Goal: Information Seeking & Learning: Understand process/instructions

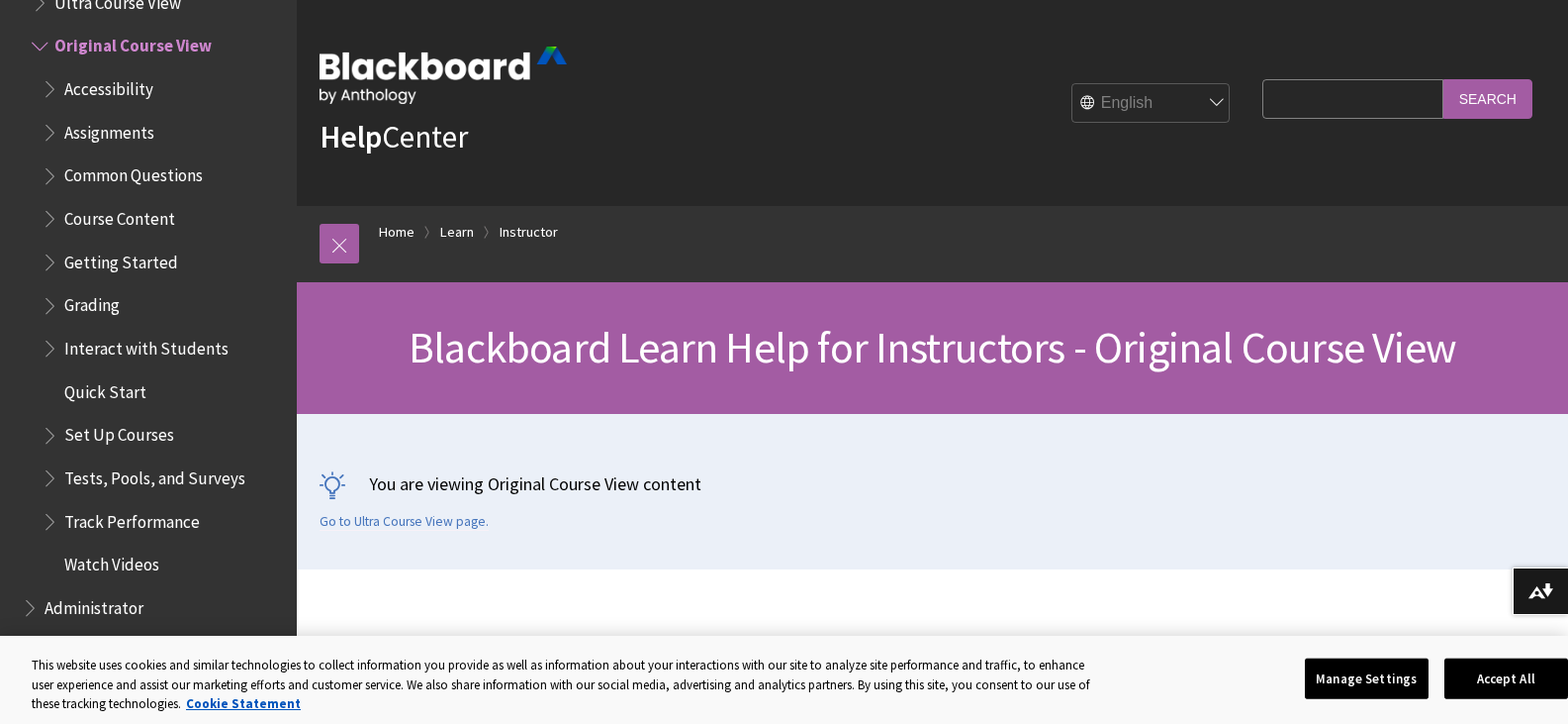
click at [1279, 93] on input "Search Query" at bounding box center [1353, 98] width 180 height 39
type input "add question to quiz"
click at [1483, 90] on input "Search" at bounding box center [1487, 98] width 89 height 39
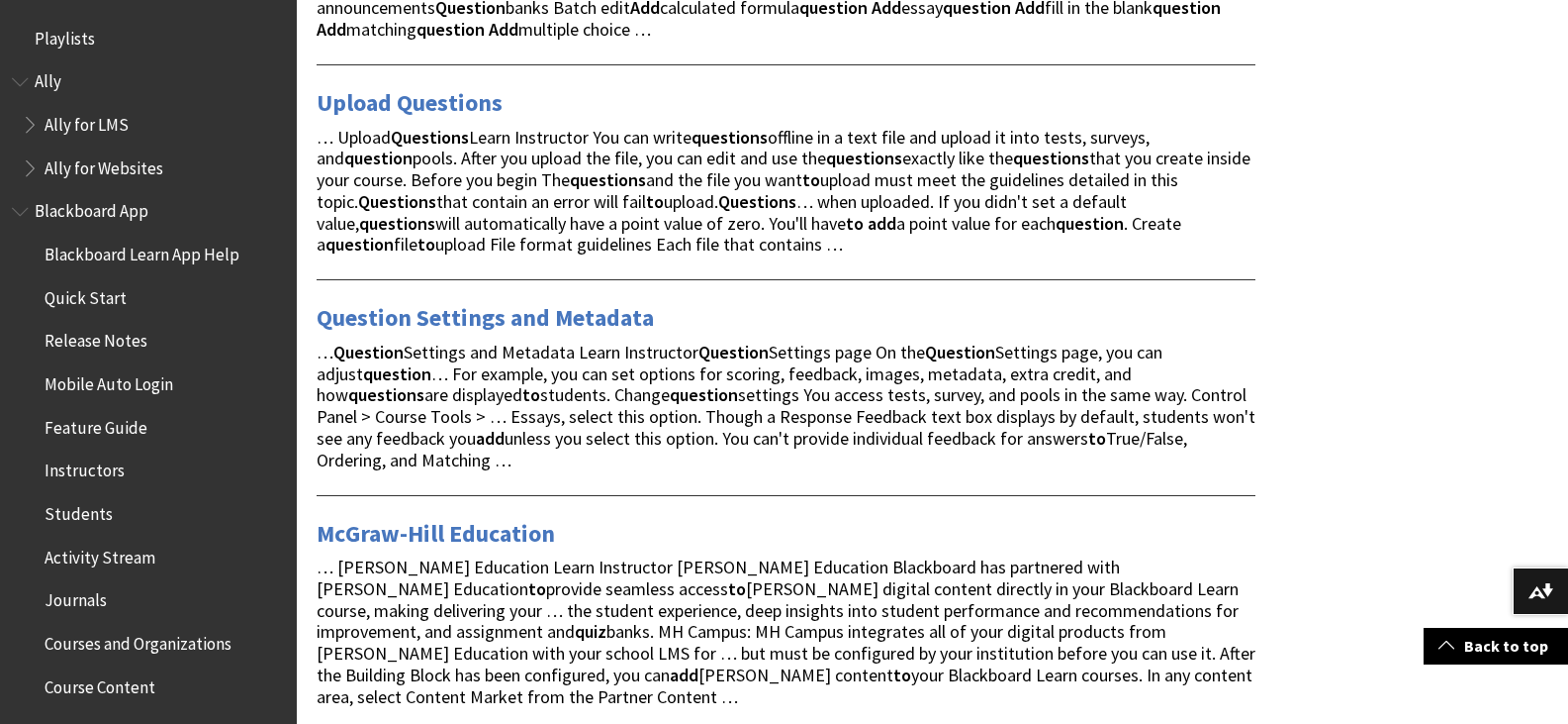
scroll to position [990, 0]
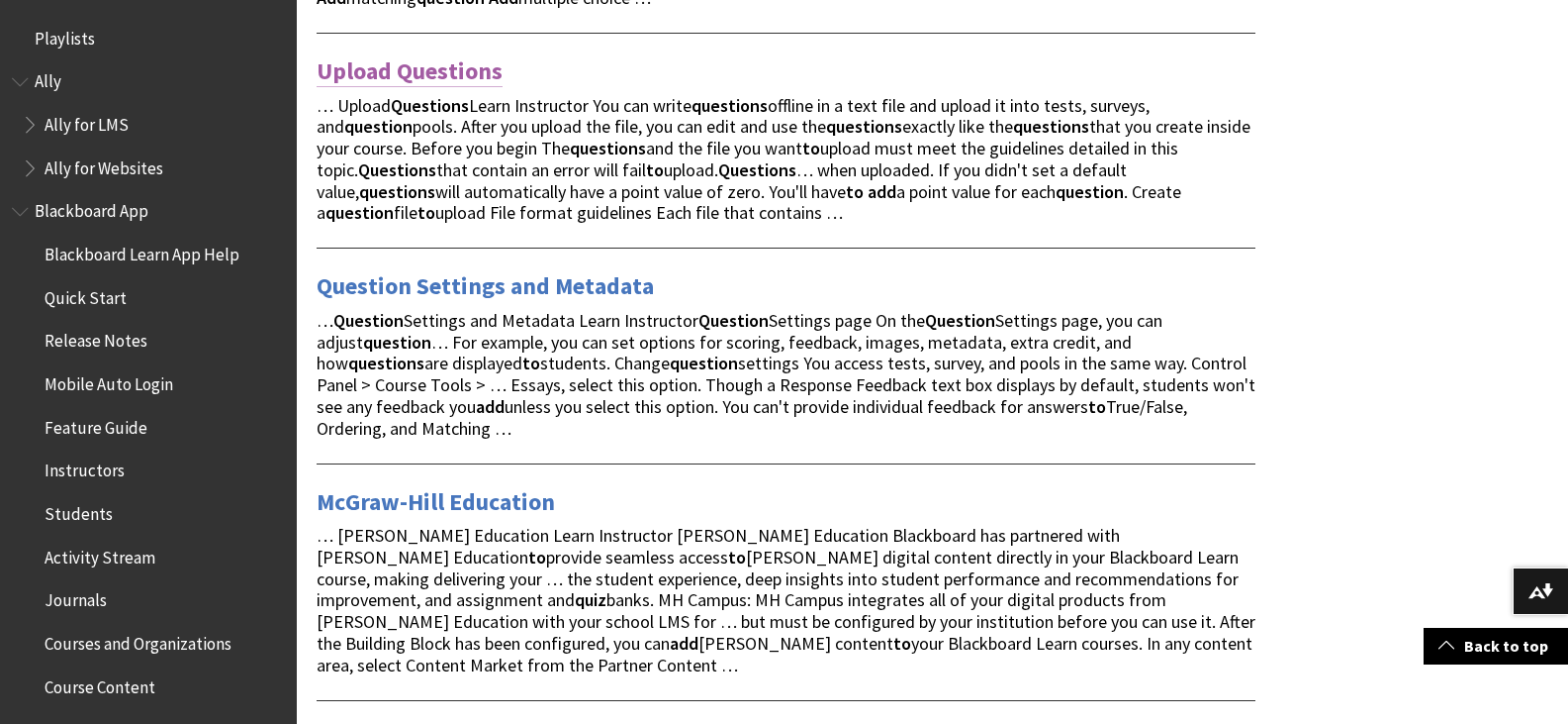
click at [412, 72] on link "Upload Questions" at bounding box center [410, 72] width 186 height 32
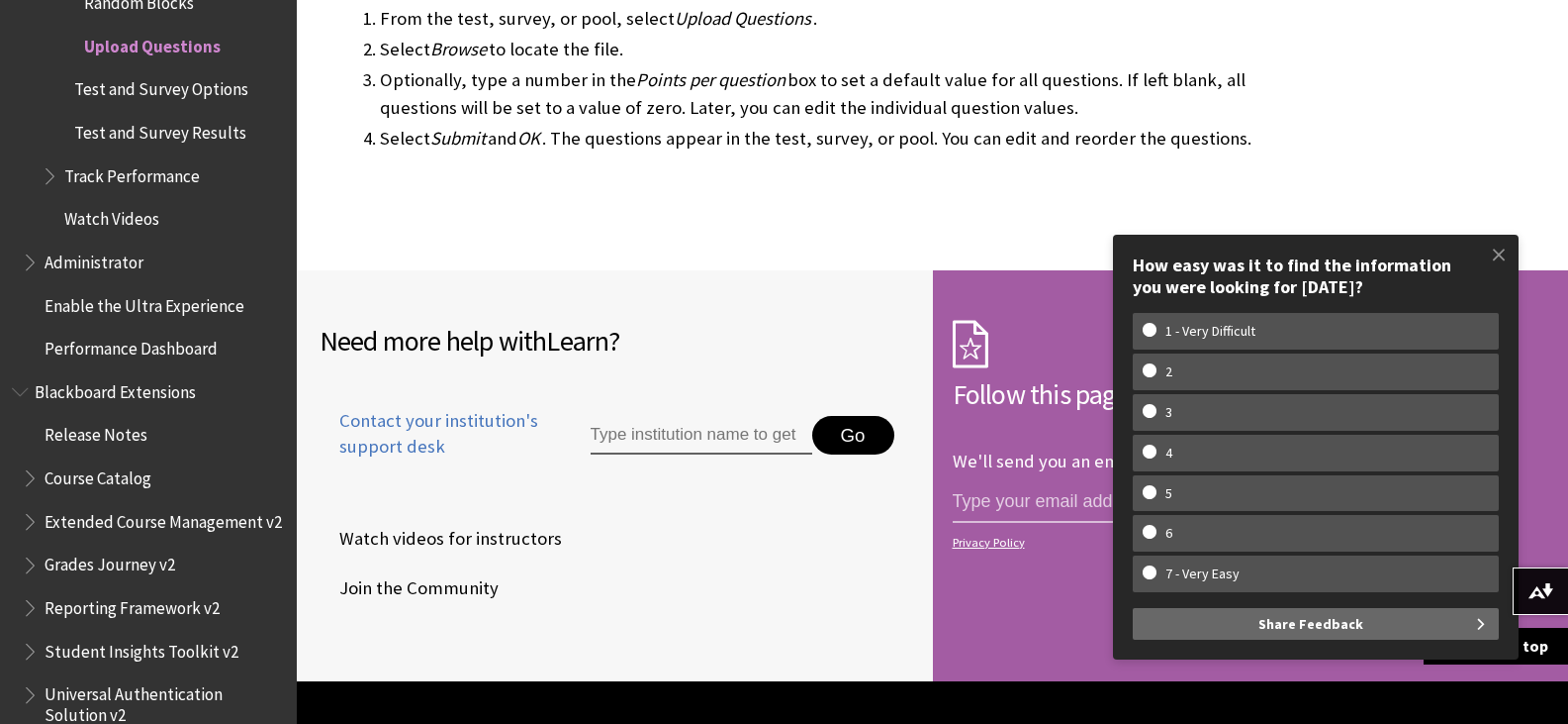
scroll to position [3564, 0]
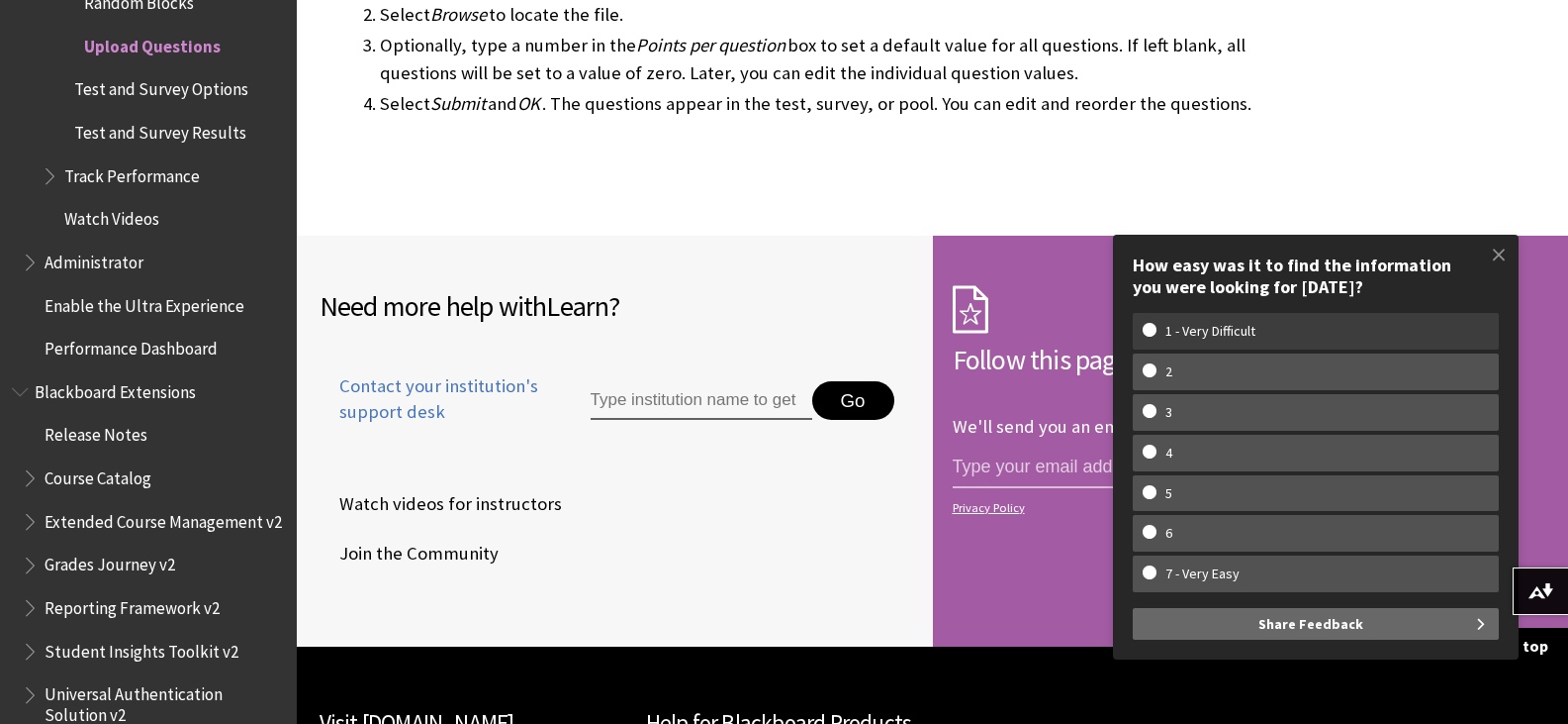
click at [1148, 325] on w-span "1 - Very Difficult" at bounding box center [1316, 331] width 346 height 17
click at [1148, 325] on input "1 - Very Difficult" at bounding box center [1149, 329] width 13 height 13
radio input "true"
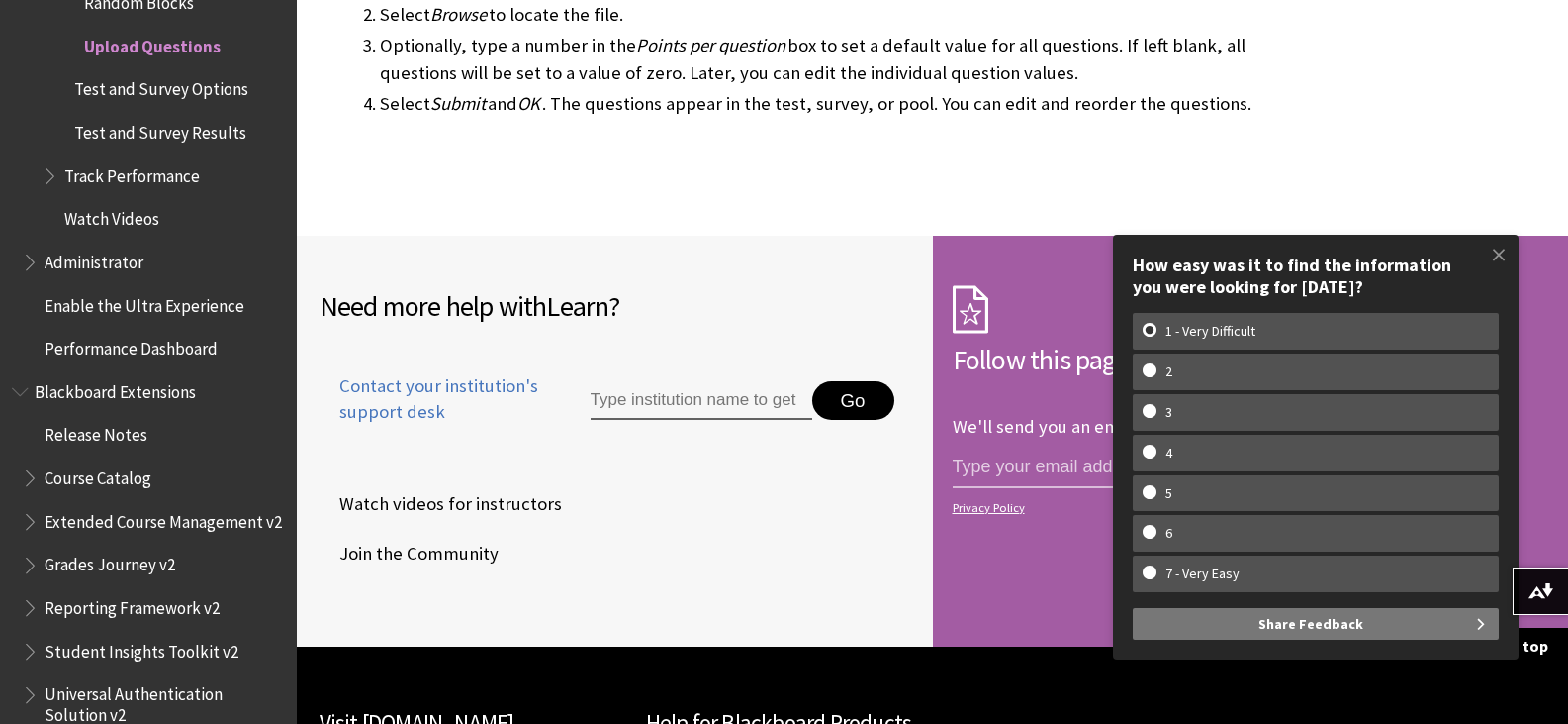
click at [1376, 622] on button "Share Feedback" at bounding box center [1316, 624] width 366 height 32
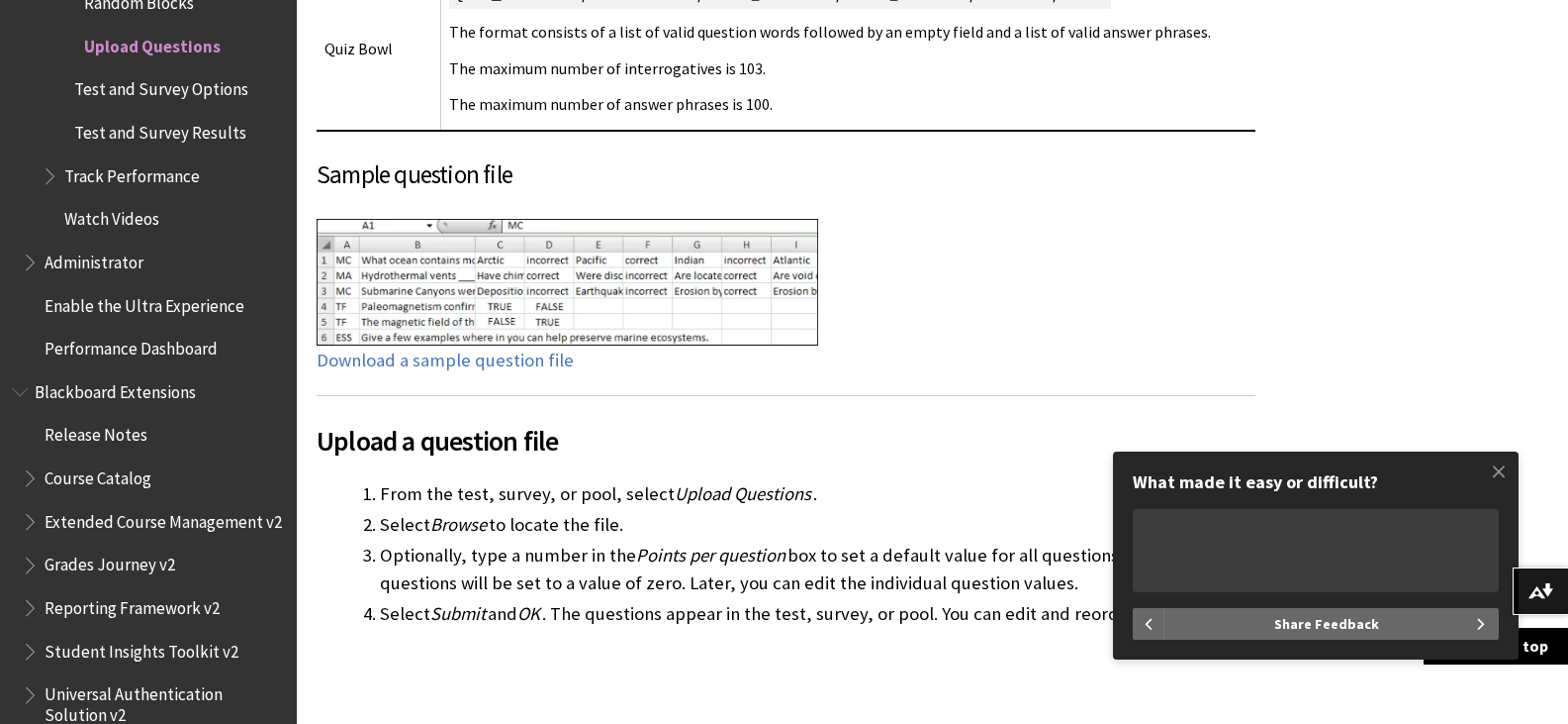
scroll to position [3063, 0]
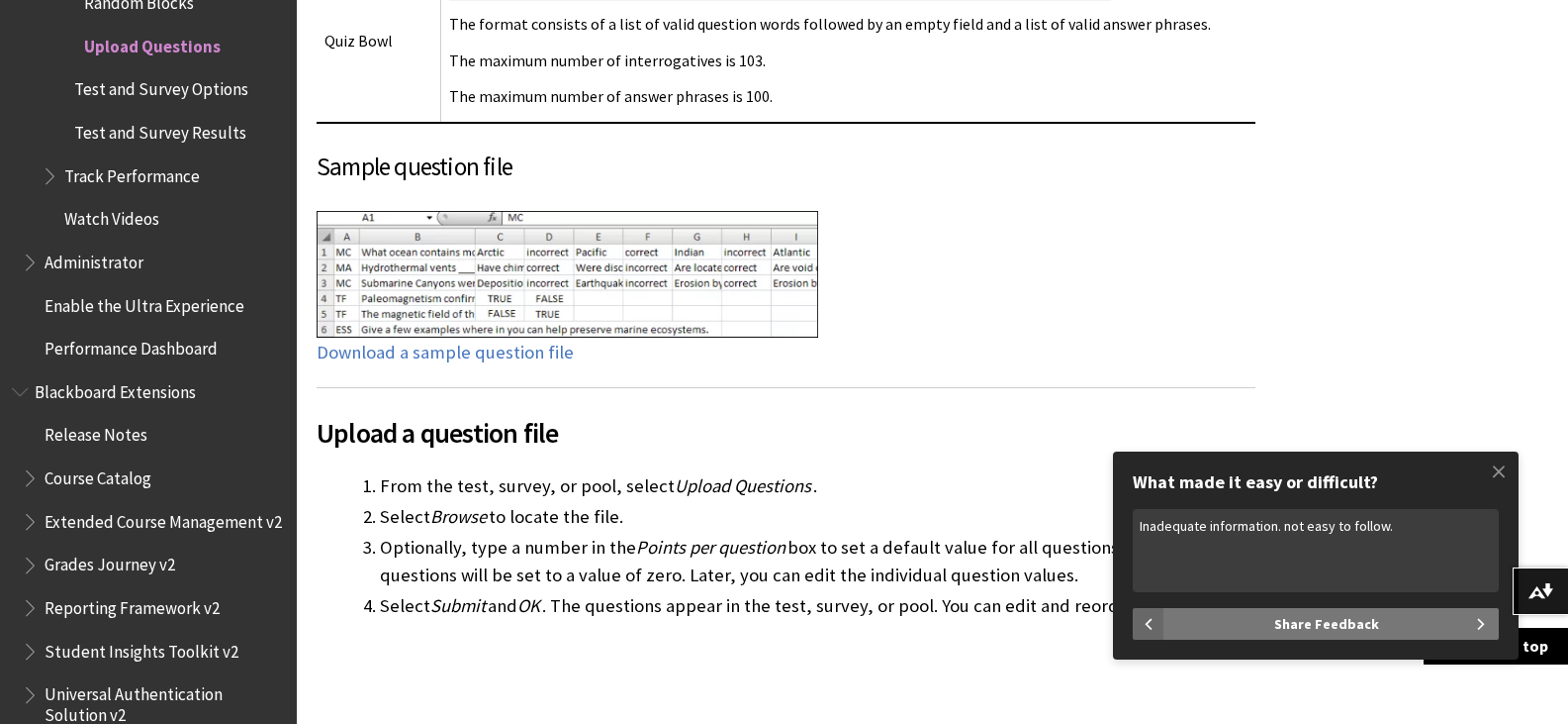
type textarea "Inadequate information. not easy to follow."
click at [1337, 622] on span "Share Feedback" at bounding box center [1327, 624] width 105 height 32
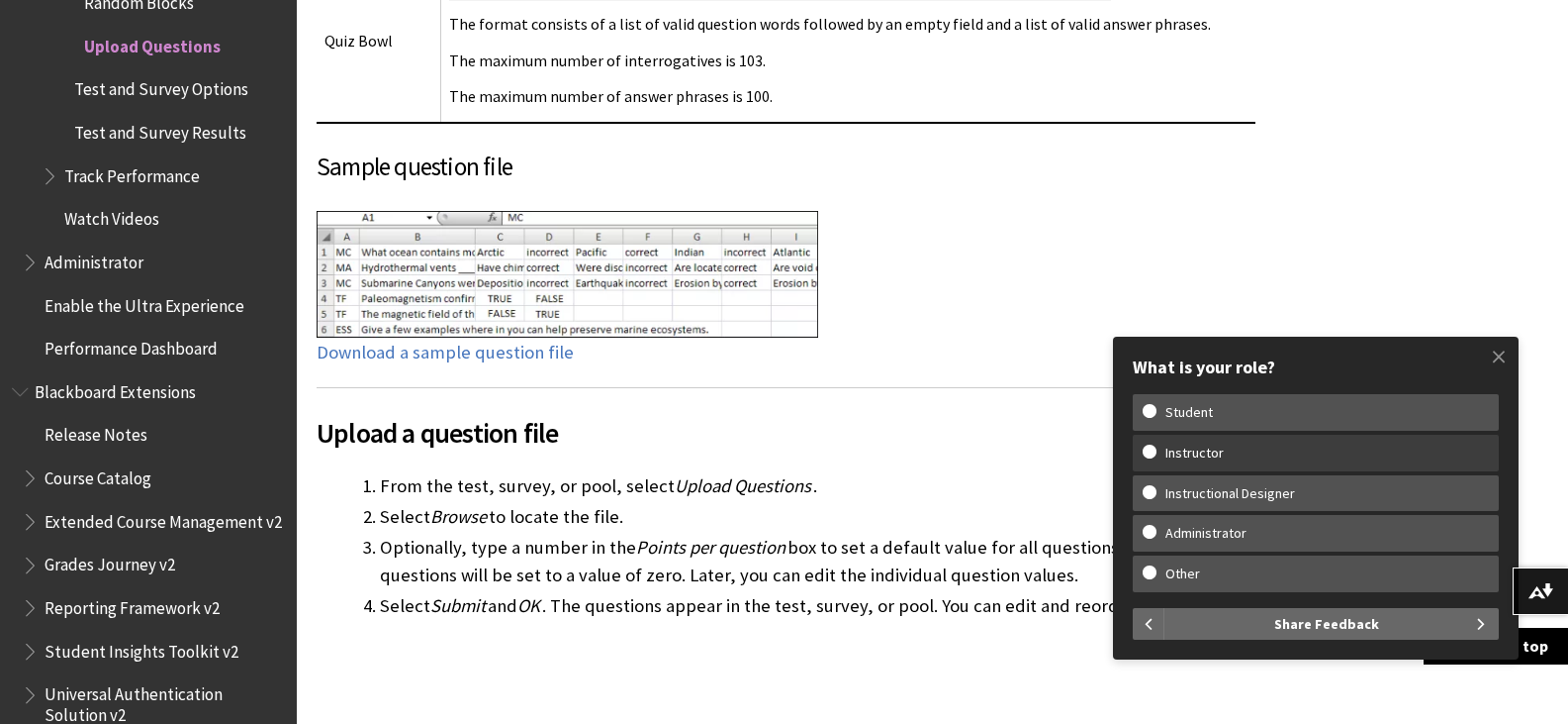
click at [1189, 456] on w-span "Instructor" at bounding box center [1195, 453] width 104 height 17
click at [1156, 456] on input "Instructor" at bounding box center [1149, 451] width 13 height 13
radio input "true"
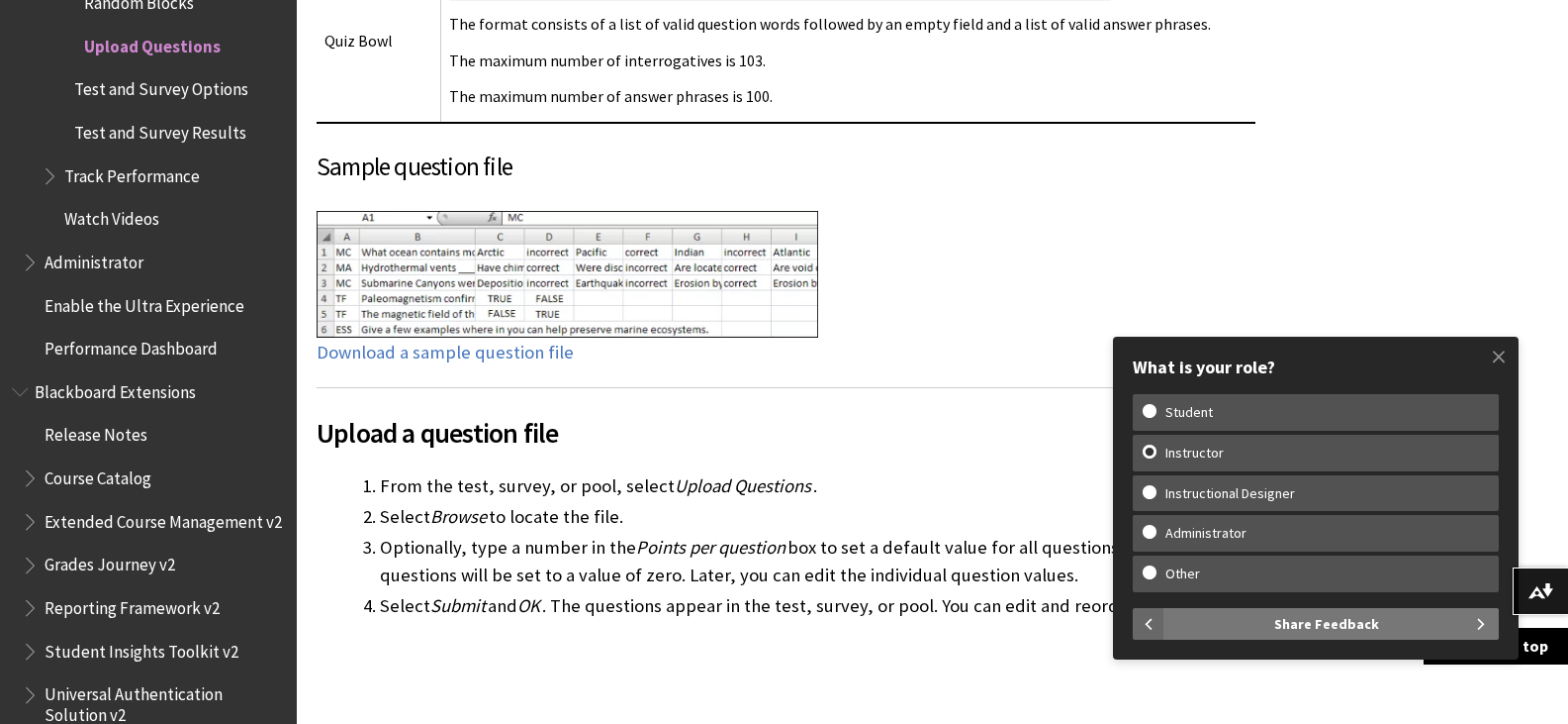
click at [1386, 618] on button "Share Feedback" at bounding box center [1332, 624] width 335 height 32
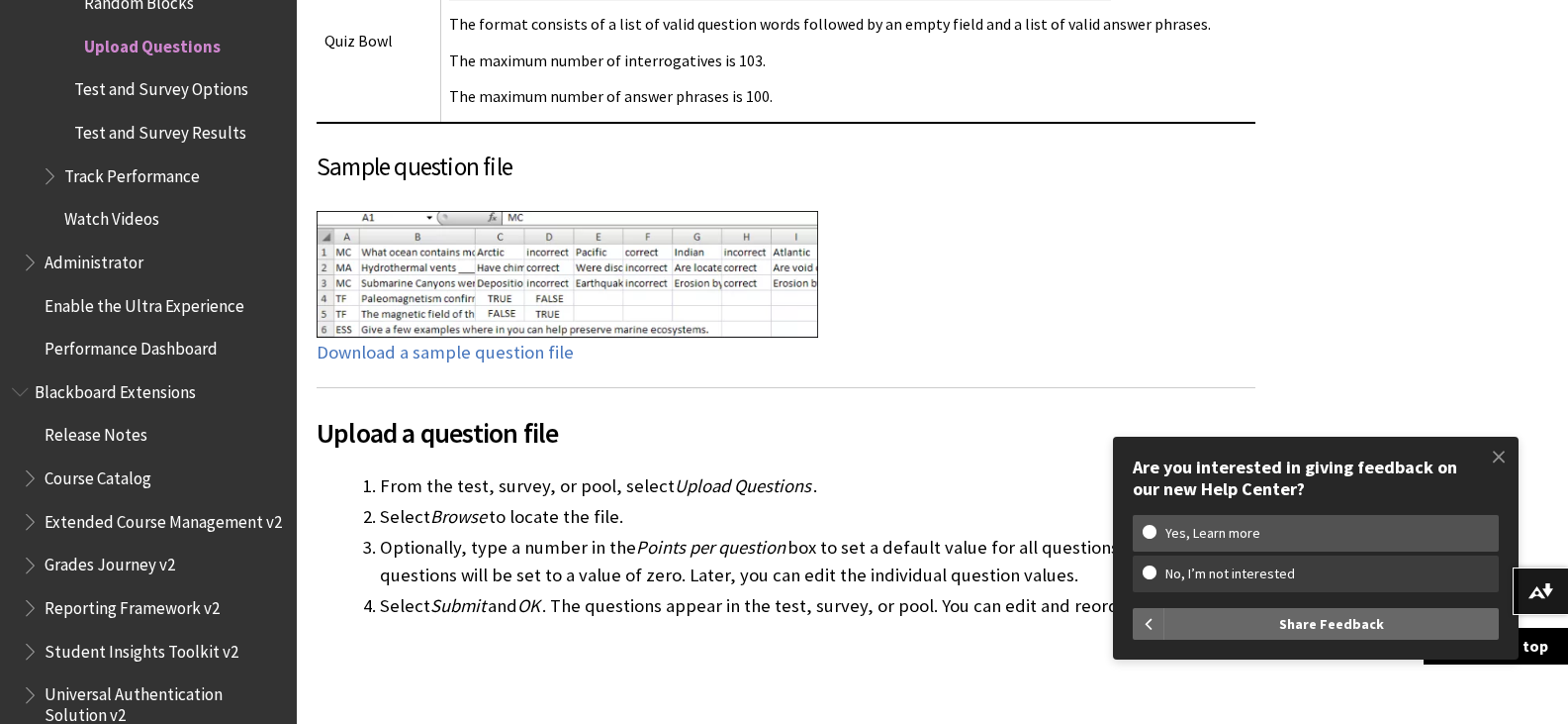
click at [1149, 569] on w-span "No, I’m not interested" at bounding box center [1316, 573] width 346 height 17
click at [1149, 569] on input "No, I’m not interested" at bounding box center [1149, 571] width 13 height 13
radio input "true"
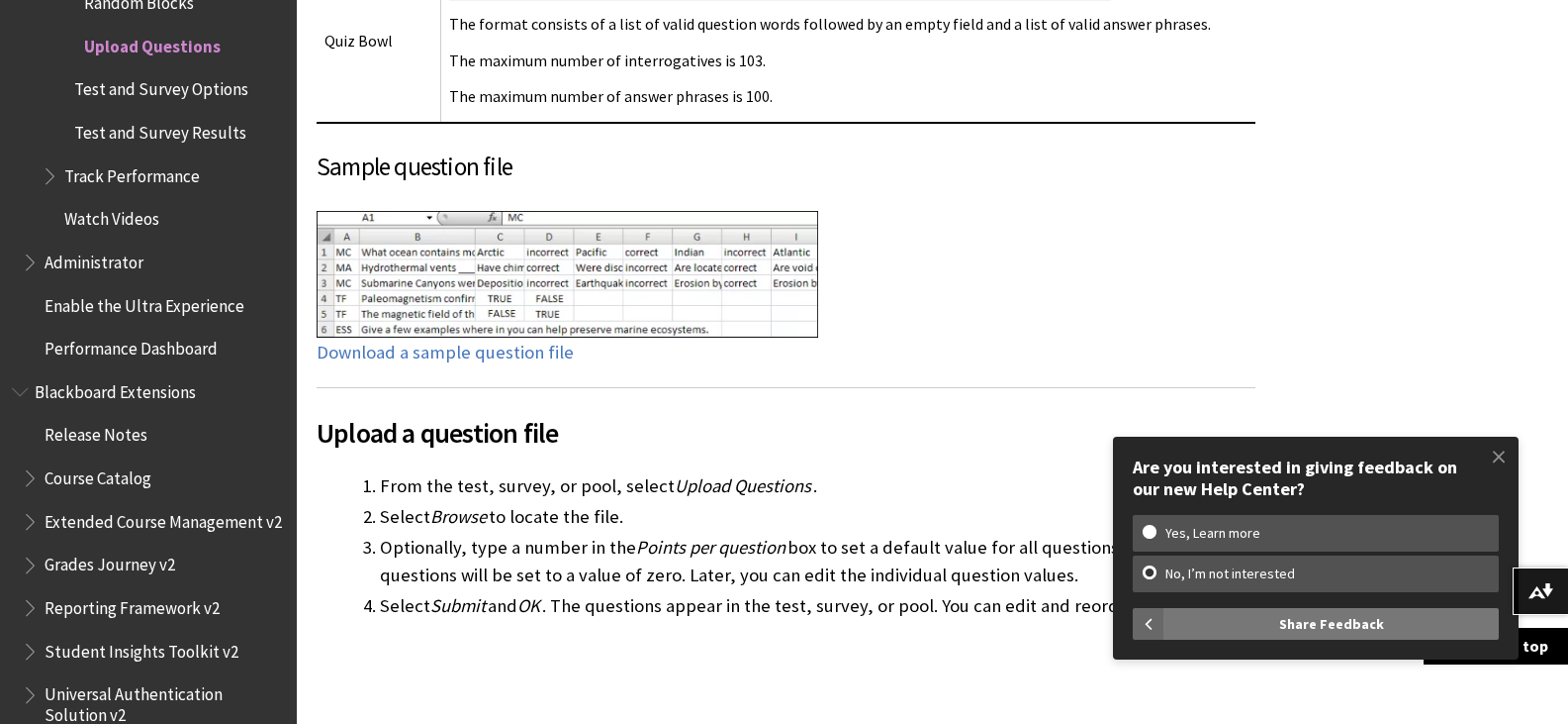
click at [1365, 627] on span "Share Feedback" at bounding box center [1332, 624] width 105 height 32
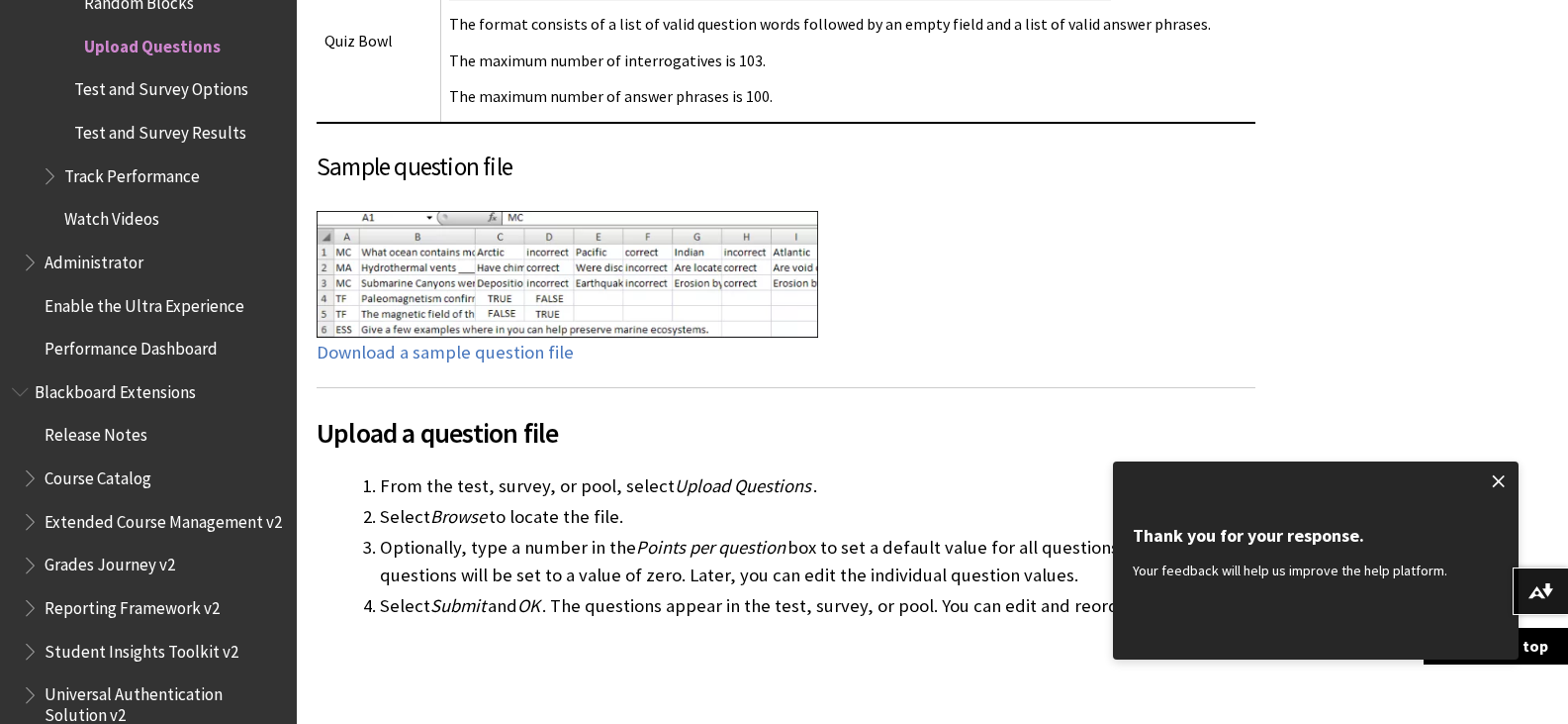
click at [1495, 478] on span at bounding box center [1499, 482] width 42 height 42
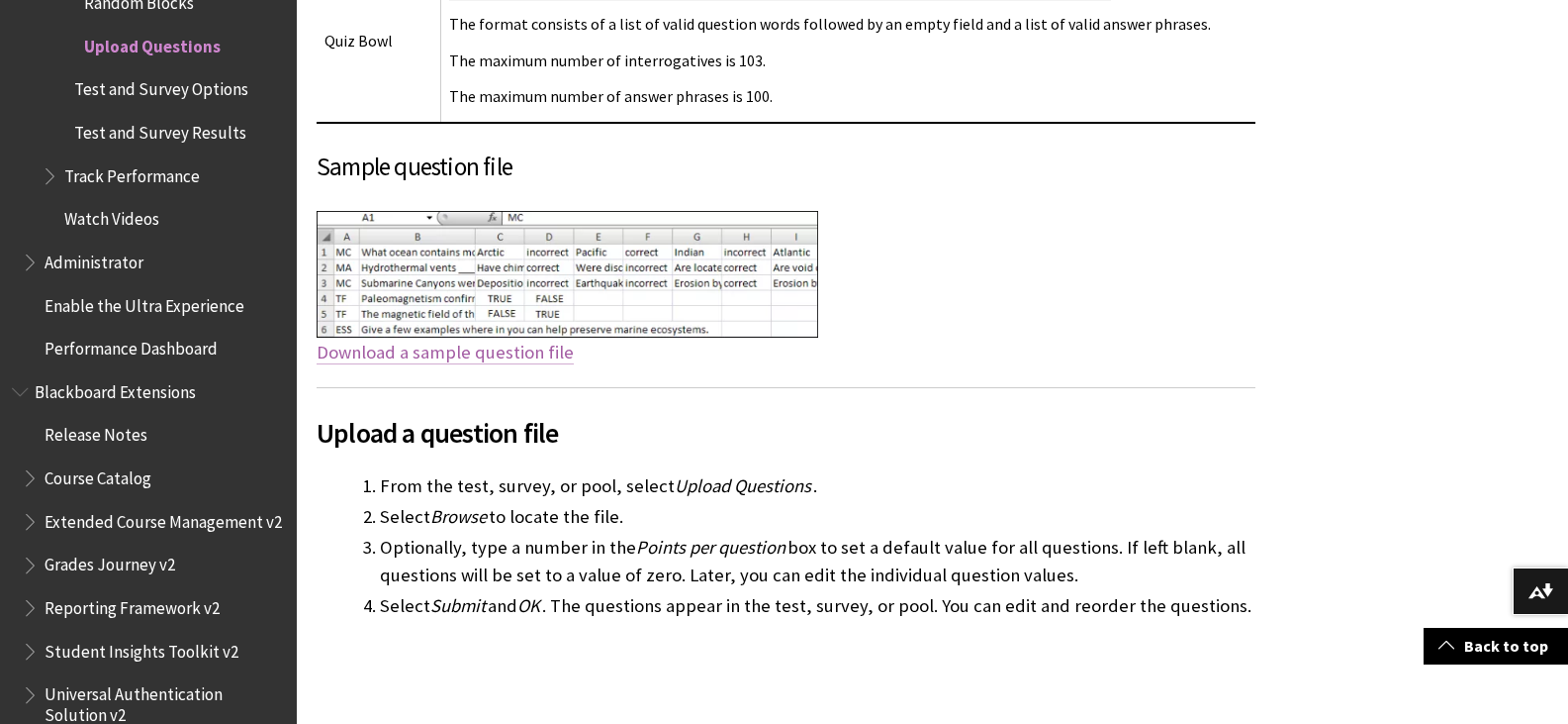
click at [439, 341] on link "Download a sample question file" at bounding box center [446, 353] width 257 height 24
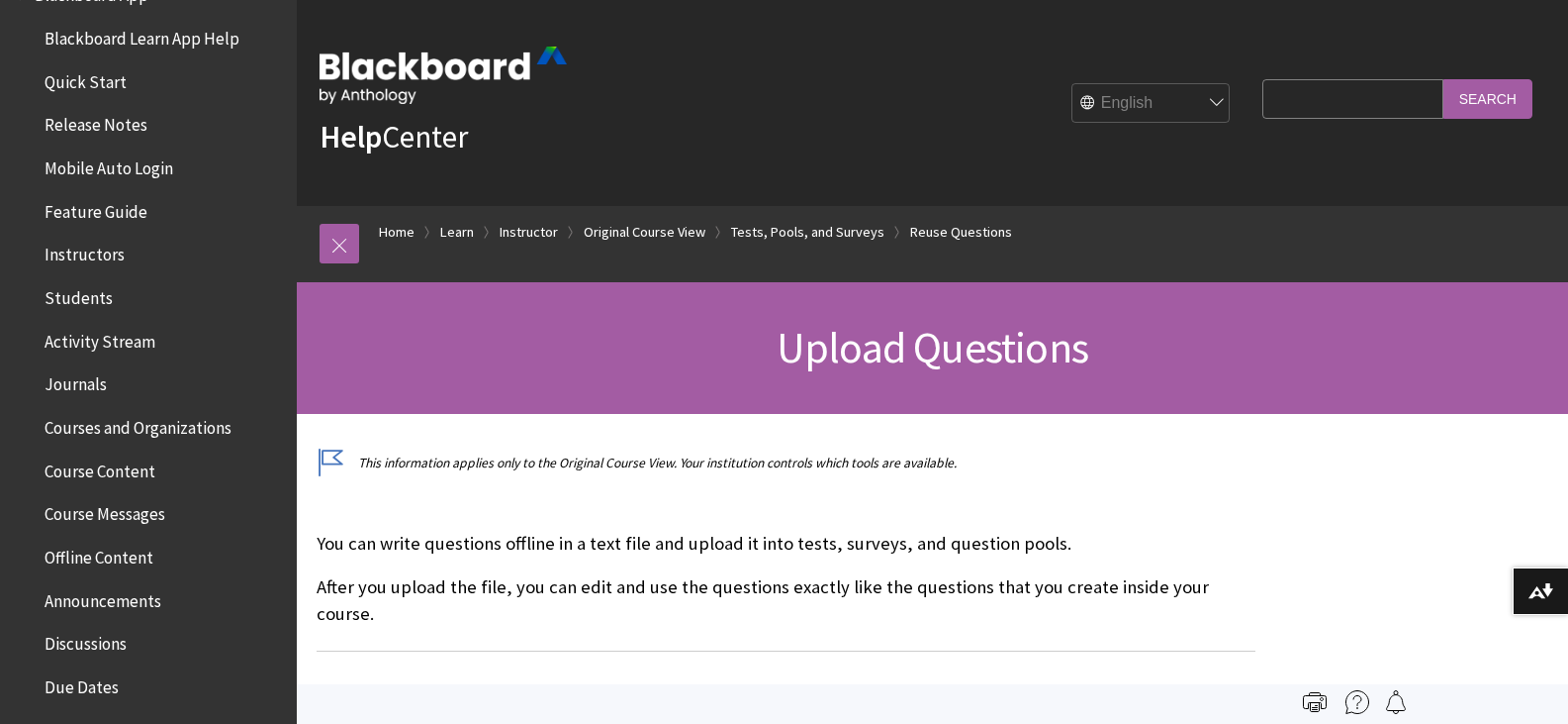
scroll to position [0, 0]
